Goal: Task Accomplishment & Management: Manage account settings

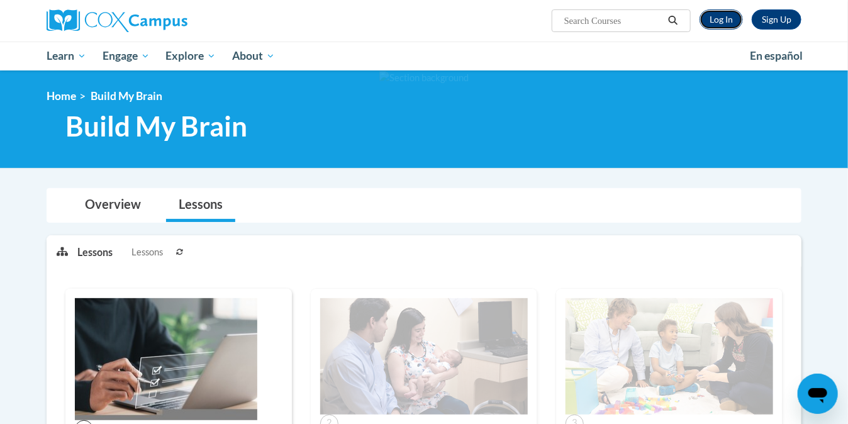
click at [716, 20] on link "Log In" at bounding box center [721, 19] width 43 height 20
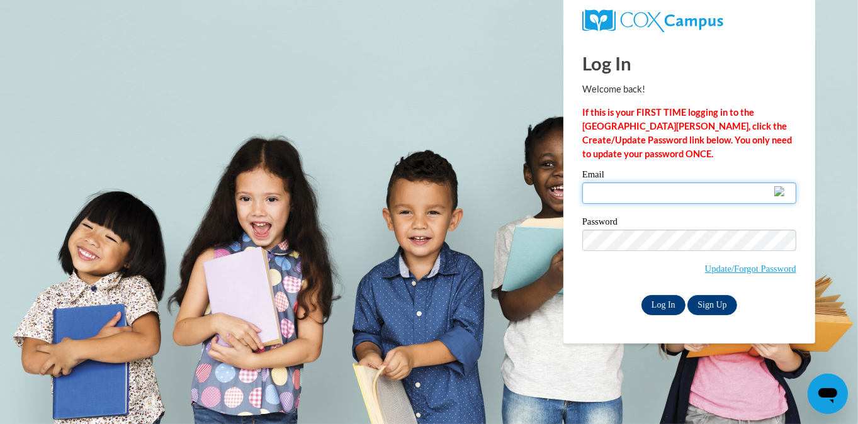
type input "hdavis8522@gmail.com"
click at [650, 299] on input "Log In" at bounding box center [663, 305] width 44 height 20
